Goal: Transaction & Acquisition: Purchase product/service

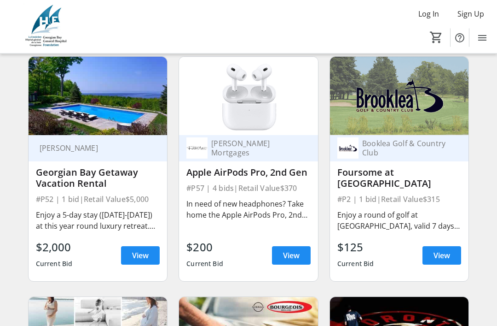
scroll to position [598, 0]
click at [443, 253] on span "View" at bounding box center [442, 255] width 17 height 11
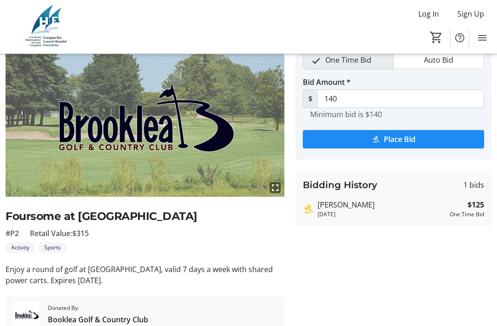
scroll to position [59, 0]
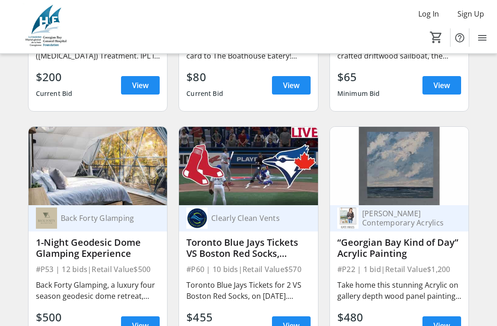
scroll to position [3645, 0]
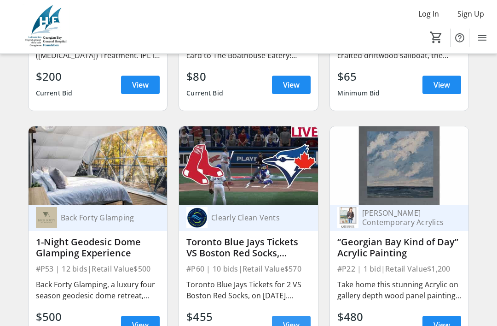
click at [288, 324] on span "View" at bounding box center [291, 324] width 17 height 11
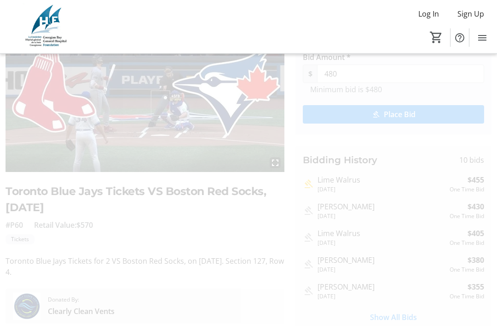
scroll to position [86, 0]
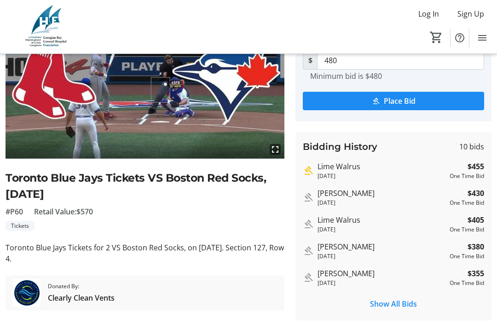
click at [399, 300] on span "Show All Bids" at bounding box center [393, 303] width 47 height 11
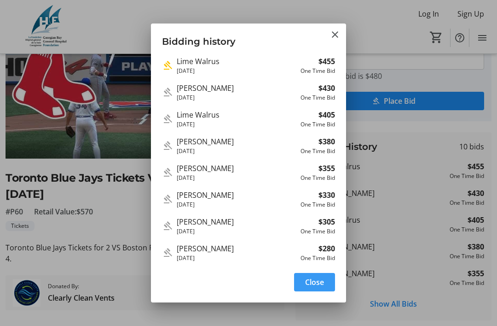
scroll to position [0, 0]
click at [334, 29] on mat-icon "Close" at bounding box center [335, 34] width 11 height 11
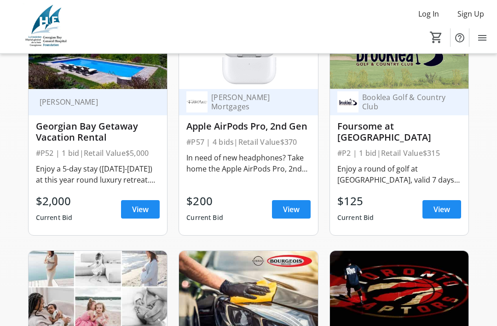
scroll to position [644, 0]
click at [449, 204] on span "View" at bounding box center [442, 209] width 17 height 11
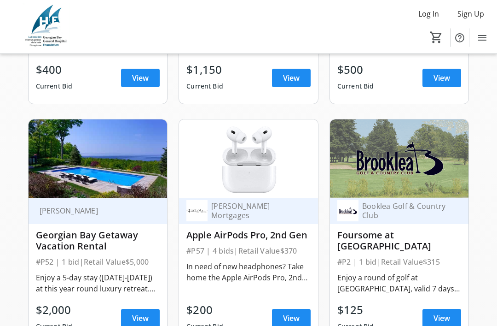
scroll to position [536, 0]
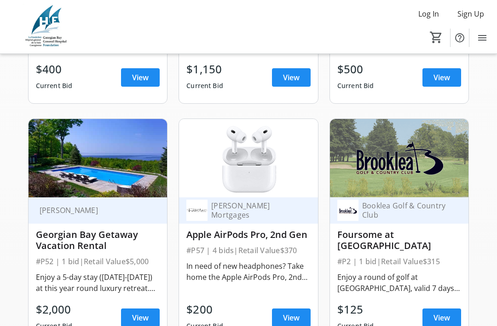
click at [479, 11] on span "Sign Up" at bounding box center [471, 13] width 27 height 11
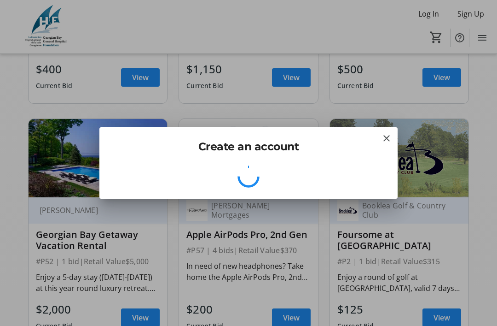
scroll to position [0, 0]
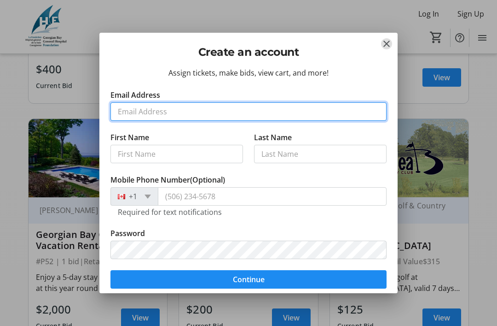
click at [134, 108] on input "Email Address" at bounding box center [249, 111] width 276 height 18
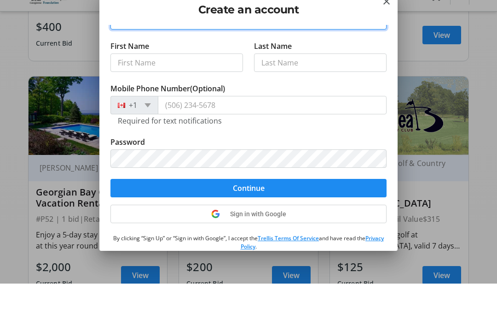
scroll to position [49, 0]
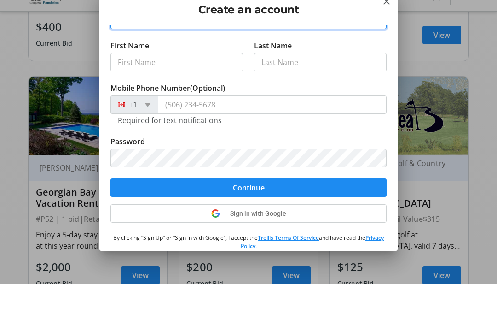
type input "mccrearyj@hotmail.com"
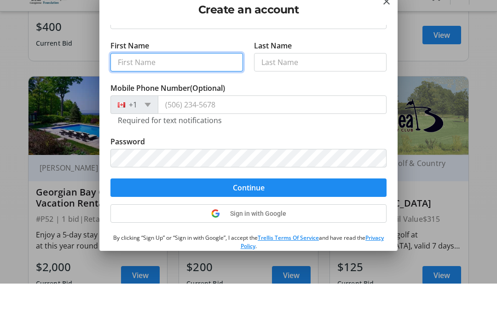
click at [143, 95] on input "First Name" at bounding box center [177, 104] width 133 height 18
type input "Jim"
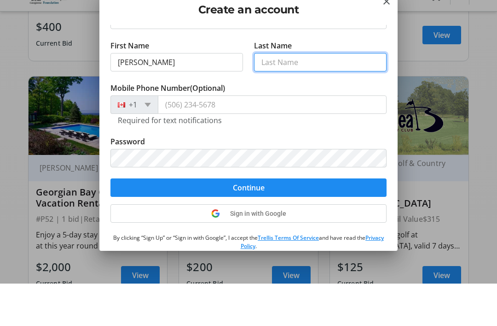
click at [297, 95] on input "Last Name" at bounding box center [320, 104] width 133 height 18
type input "McCreary"
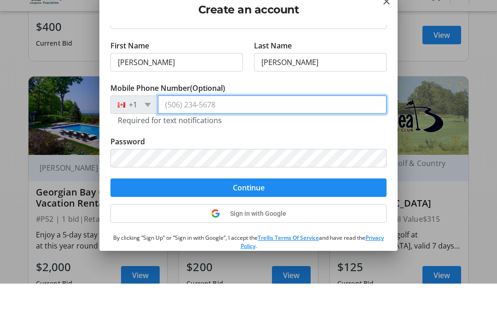
click at [168, 138] on input "Mobile Phone Number (Optional)" at bounding box center [272, 147] width 229 height 18
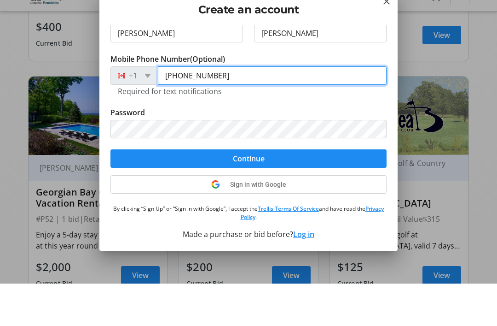
scroll to position [78, 0]
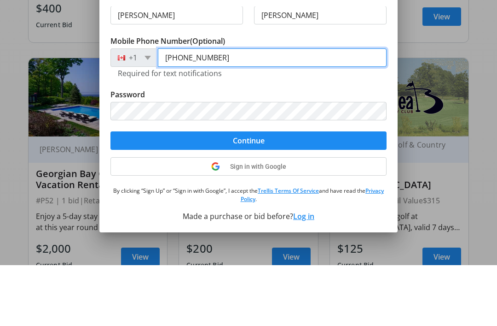
type input "(416) 409-7887"
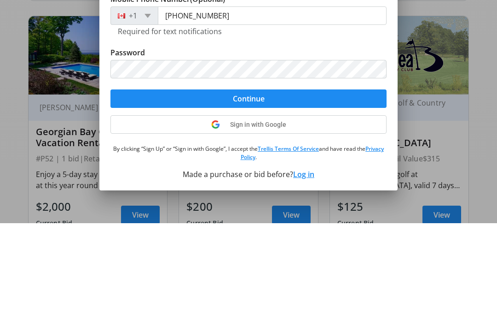
click at [256, 97] on form "Email Address mccrearyj@hotmail.com First Name Jim Last Name McCreary Mobile Ph…" at bounding box center [249, 111] width 276 height 199
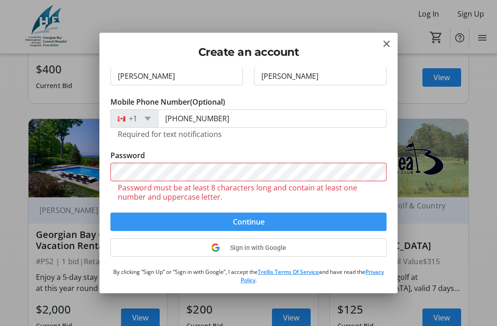
click at [248, 218] on span "Continue" at bounding box center [249, 221] width 32 height 11
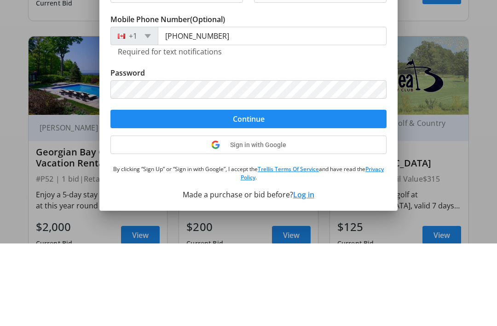
click at [256, 196] on span "Continue" at bounding box center [249, 201] width 32 height 11
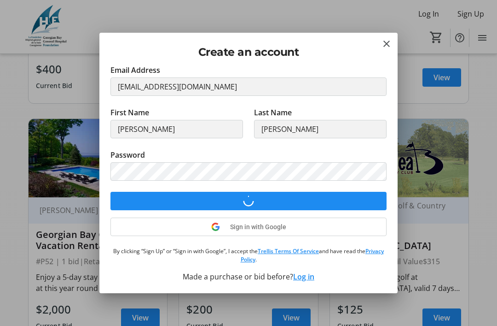
scroll to position [24, 0]
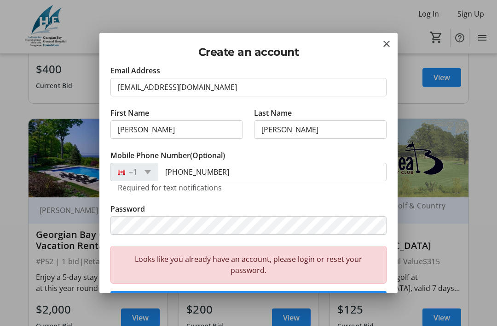
click at [430, 12] on div at bounding box center [248, 163] width 497 height 326
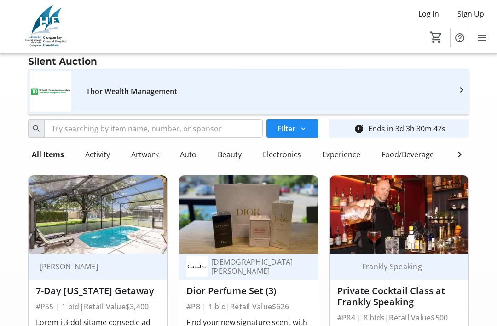
scroll to position [536, 0]
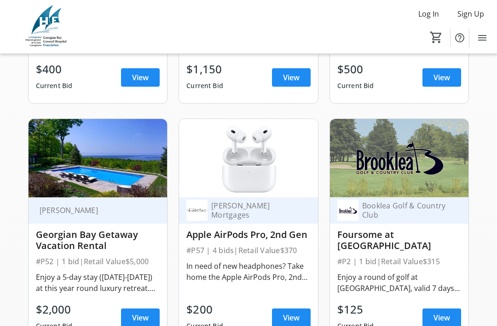
click at [432, 11] on span "Log In" at bounding box center [429, 13] width 21 height 11
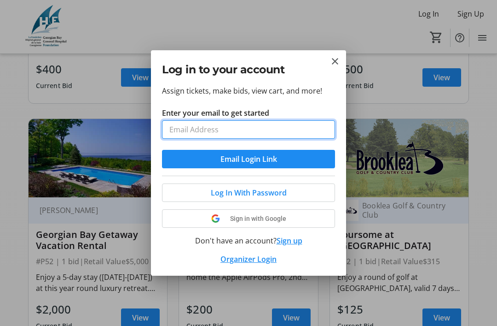
click at [220, 127] on input "Enter your email to get started" at bounding box center [248, 129] width 173 height 18
type input "mccrearyj@hotmail.com"
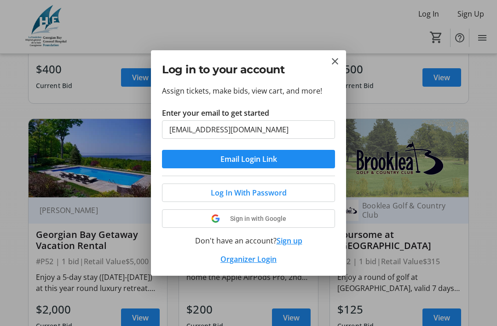
click at [254, 192] on span "Log In With Password" at bounding box center [249, 192] width 76 height 11
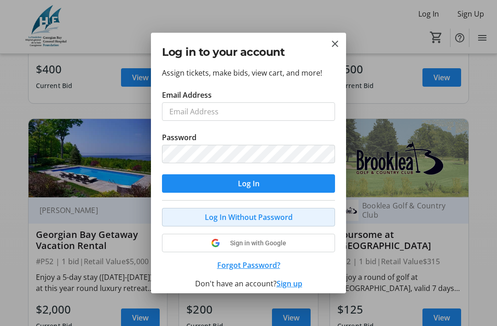
click at [250, 216] on span "Log In Without Password" at bounding box center [249, 216] width 88 height 11
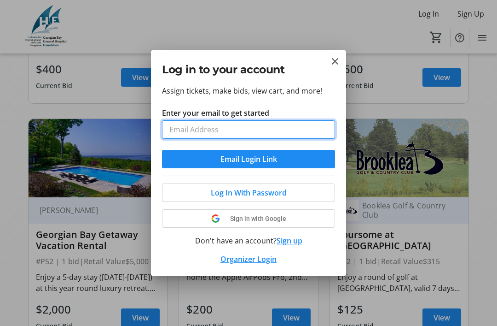
click at [187, 129] on input "Enter your email to get started" at bounding box center [248, 129] width 173 height 18
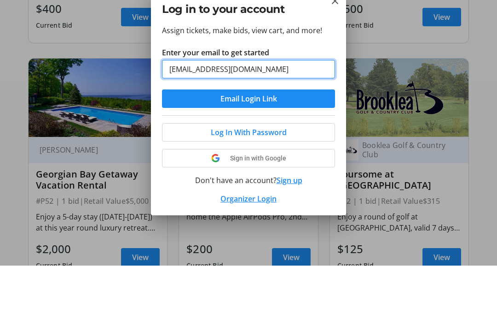
type input "mccrearyj42@gmail.com"
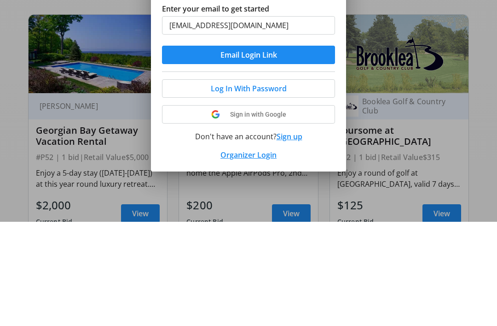
click at [214, 187] on span "Log In With Password" at bounding box center [249, 192] width 76 height 11
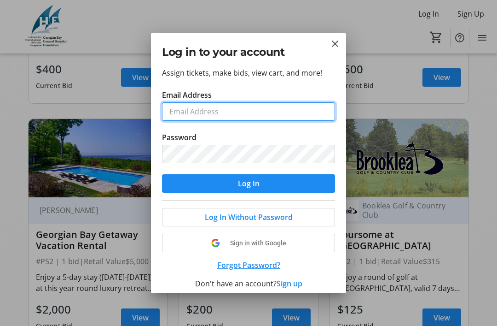
click at [192, 110] on input "Email Address" at bounding box center [248, 111] width 173 height 18
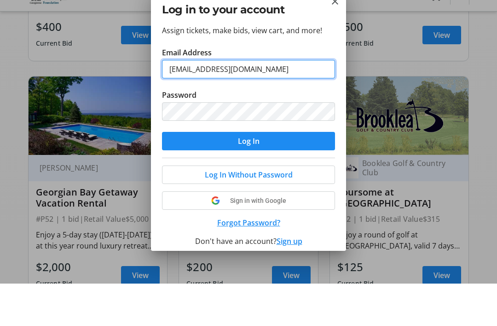
type input "mccrearyj42@gmail.com"
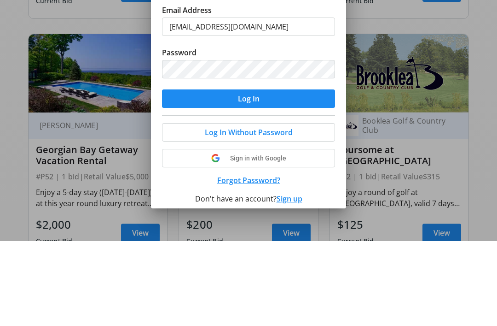
click at [247, 178] on span "Log In" at bounding box center [249, 183] width 22 height 11
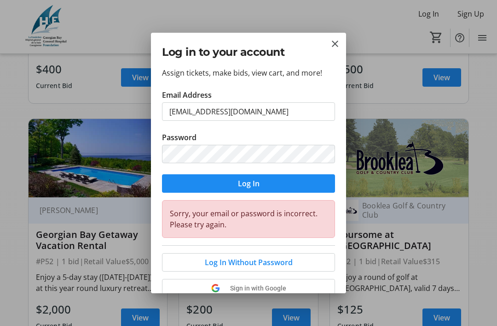
click at [249, 183] on span "Log In" at bounding box center [249, 183] width 22 height 11
click at [339, 46] on mat-icon "Close" at bounding box center [335, 43] width 11 height 11
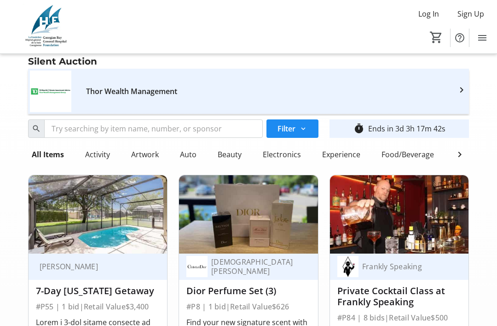
scroll to position [536, 0]
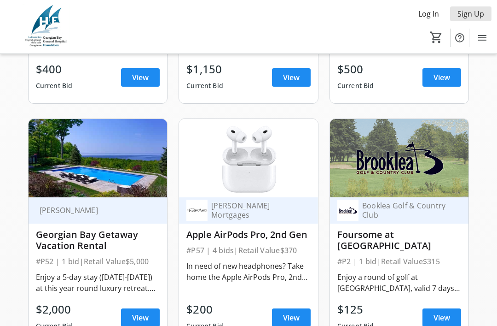
click at [473, 14] on span "Sign Up" at bounding box center [471, 13] width 27 height 11
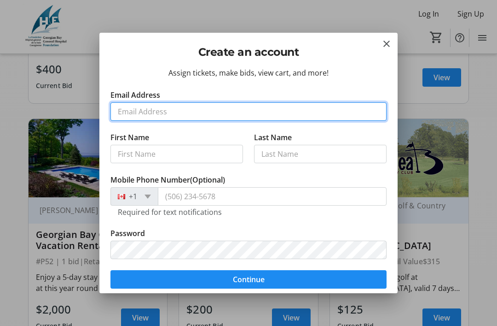
scroll to position [0, 0]
click at [146, 105] on input "Email Address" at bounding box center [249, 111] width 276 height 18
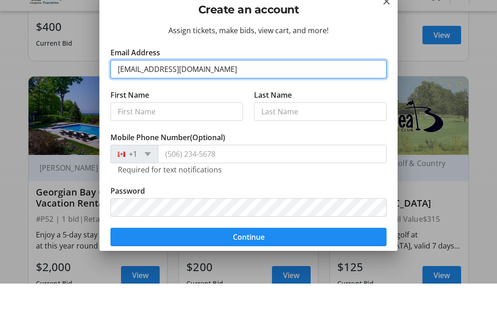
type input "mccrearyj@hotmail.com"
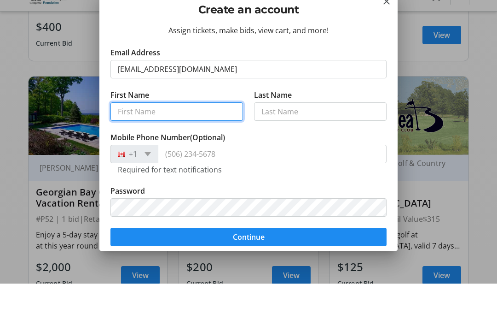
click at [146, 145] on input "First Name" at bounding box center [177, 154] width 133 height 18
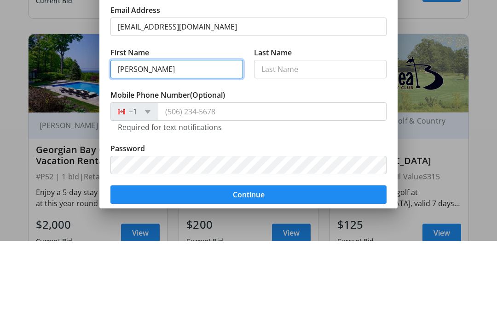
type input "Jim"
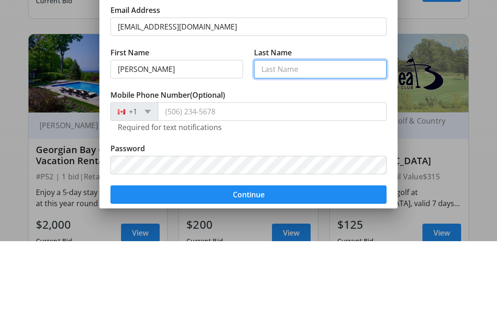
click at [302, 145] on input "Last Name" at bounding box center [320, 154] width 133 height 18
type input "McCreary"
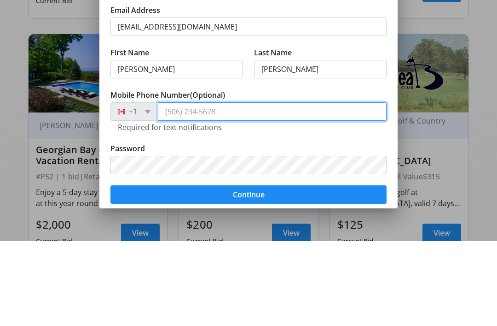
click at [184, 187] on input "Mobile Phone Number (Optional)" at bounding box center [272, 196] width 229 height 18
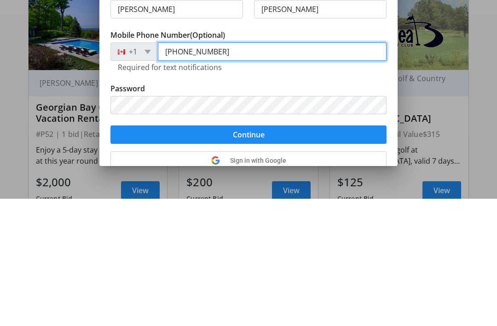
scroll to position [17, 0]
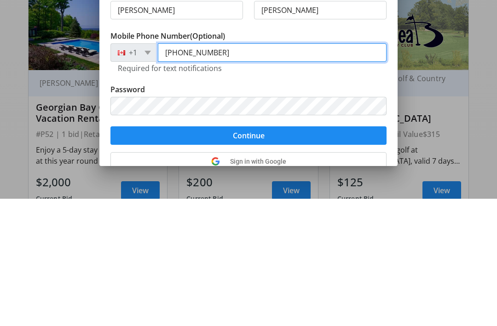
type input "(416) 409-7887"
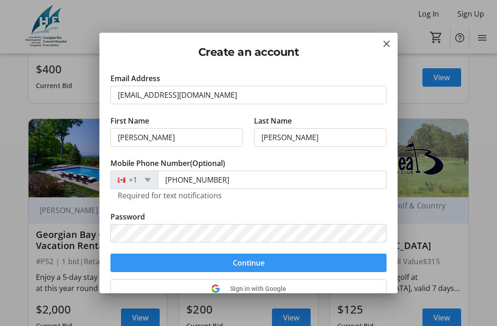
click at [254, 261] on span "Continue" at bounding box center [249, 262] width 32 height 11
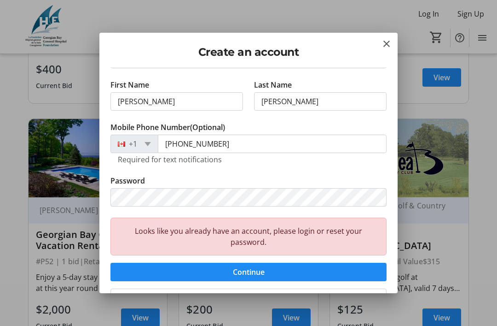
scroll to position [79, 0]
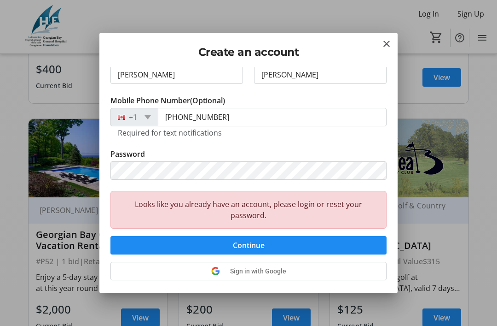
click at [248, 243] on span "Continue" at bounding box center [249, 244] width 32 height 11
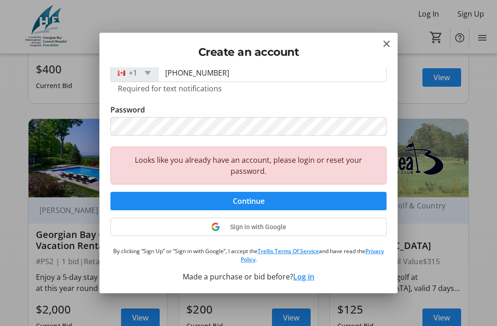
scroll to position [123, 0]
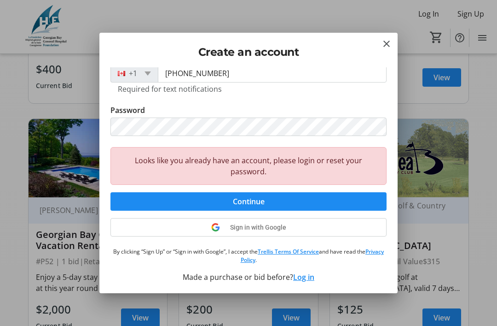
click at [304, 276] on button "Log in" at bounding box center [303, 276] width 21 height 11
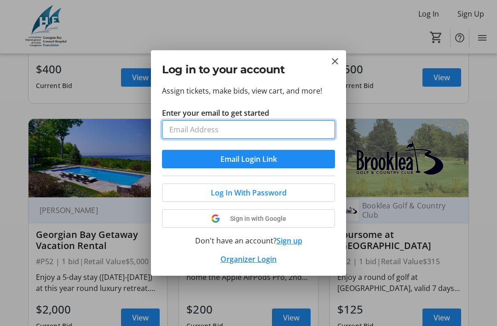
click at [201, 123] on input "Enter your email to get started" at bounding box center [248, 129] width 173 height 18
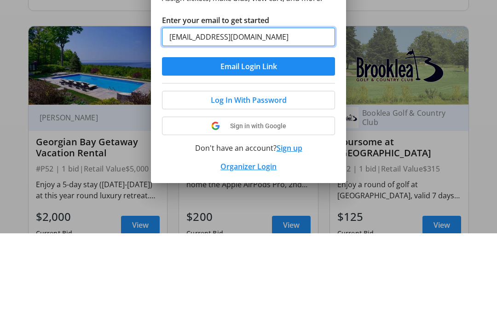
type input "mccrearyj@hotmail.com"
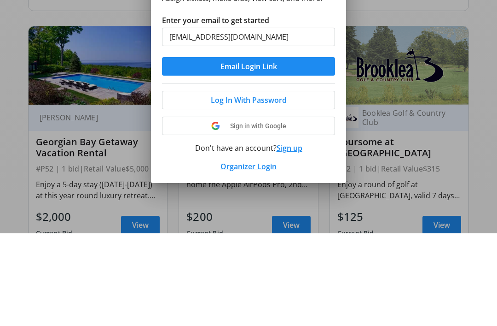
click at [254, 153] on span "Email Login Link" at bounding box center [249, 158] width 57 height 11
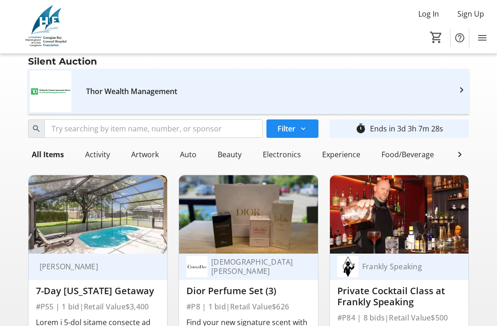
click at [490, 30] on span "Menu" at bounding box center [482, 38] width 18 height 18
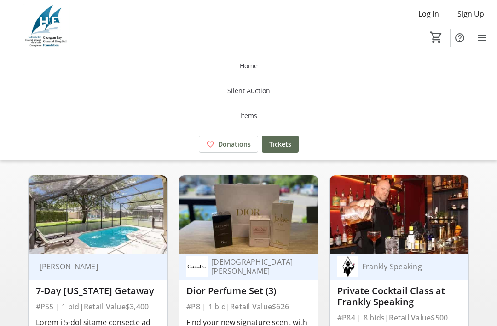
click at [465, 30] on span "Help" at bounding box center [460, 38] width 18 height 18
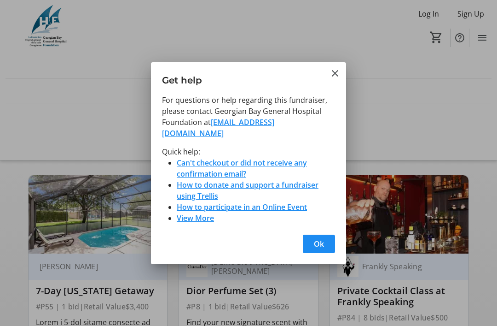
click at [280, 202] on link "How to participate in an Online Event" at bounding box center [242, 207] width 130 height 10
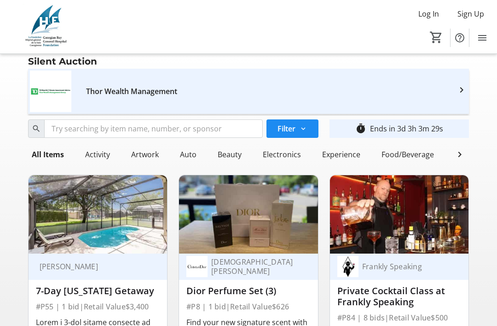
click at [432, 9] on span "Log In" at bounding box center [429, 13] width 21 height 11
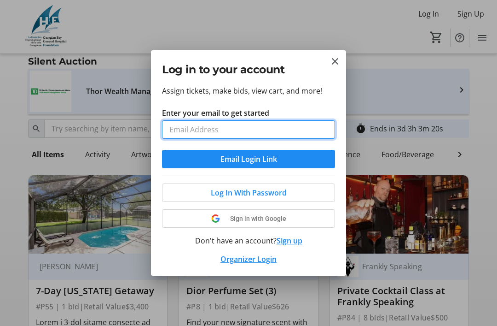
click at [204, 126] on input "Enter your email to get started" at bounding box center [248, 129] width 173 height 18
type input "[EMAIL_ADDRESS][DOMAIN_NAME]"
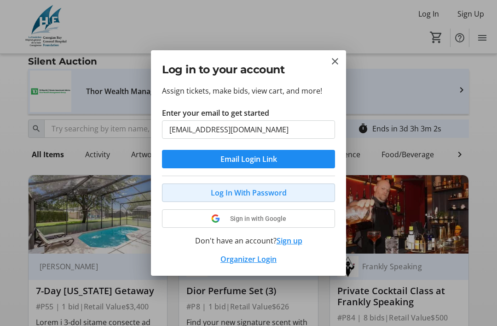
click at [218, 189] on span "Log In With Password" at bounding box center [249, 192] width 76 height 11
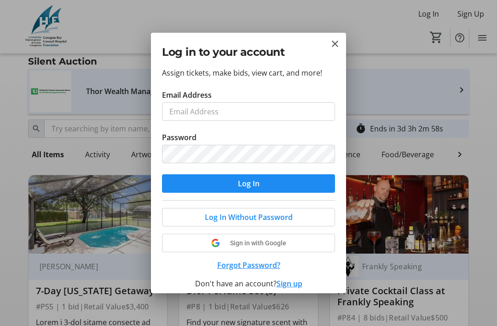
click at [251, 183] on span "Log In" at bounding box center [249, 183] width 22 height 11
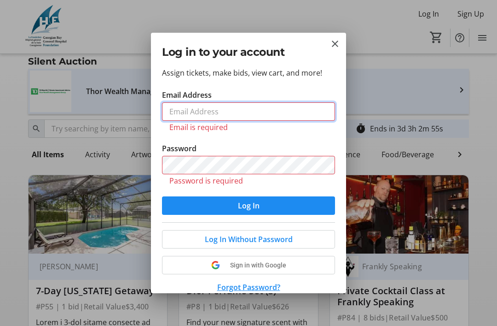
click at [217, 105] on input "Email Address" at bounding box center [248, 111] width 173 height 18
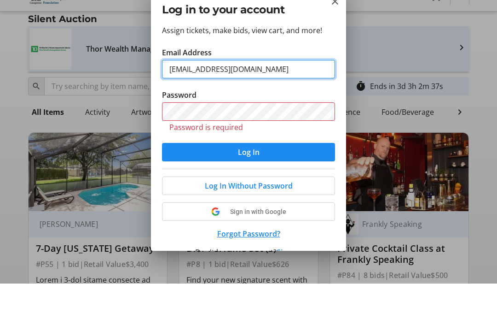
type input "[EMAIL_ADDRESS][DOMAIN_NAME]"
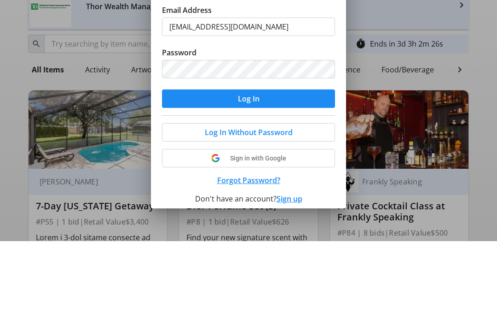
click at [254, 178] on span "Log In" at bounding box center [249, 183] width 22 height 11
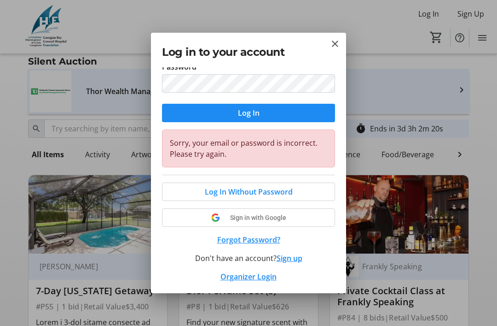
scroll to position [70, 0]
click at [332, 49] on button "Close" at bounding box center [335, 43] width 11 height 11
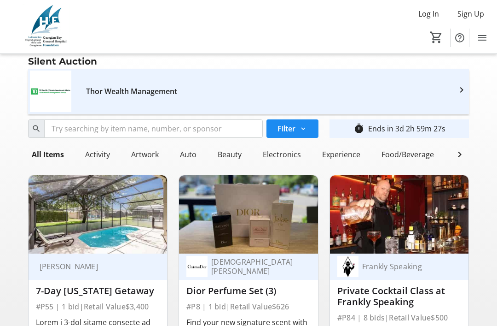
click at [435, 35] on mat-icon "0" at bounding box center [437, 37] width 14 height 14
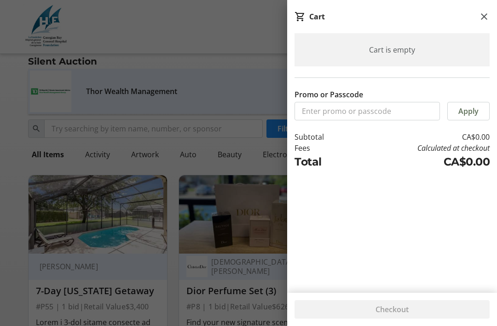
click at [484, 13] on mat-icon at bounding box center [484, 16] width 11 height 11
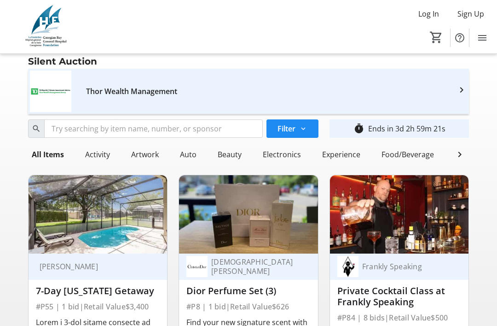
click at [465, 36] on mat-icon "Help" at bounding box center [460, 37] width 11 height 11
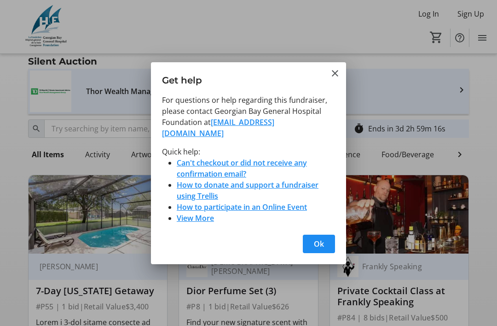
click at [322, 238] on span "Ok" at bounding box center [319, 243] width 10 height 11
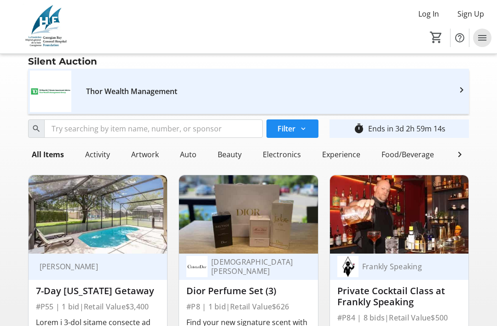
click at [485, 33] on mat-icon "Menu" at bounding box center [482, 37] width 11 height 11
